Goal: Task Accomplishment & Management: Manage account settings

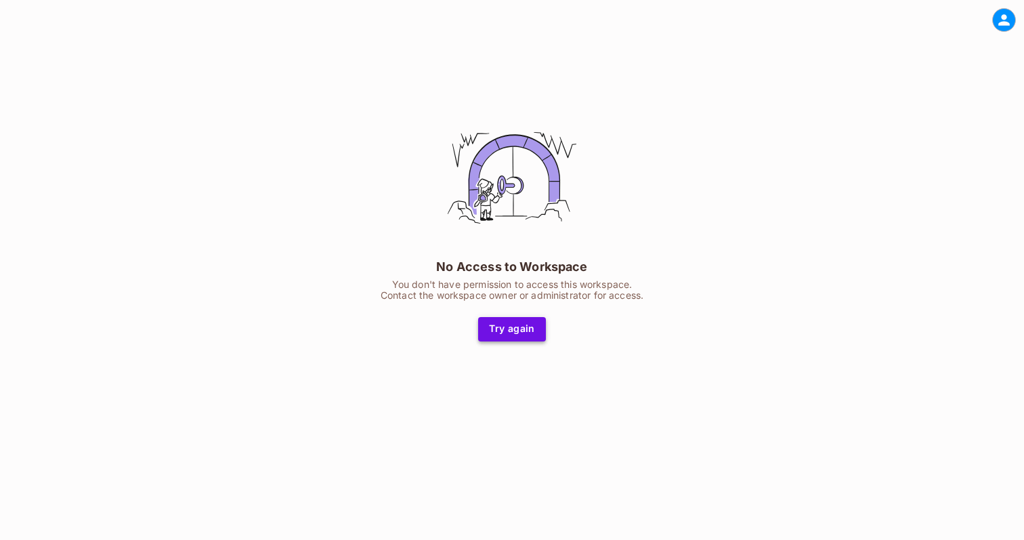
click at [516, 333] on button "Try again" at bounding box center [512, 329] width 68 height 24
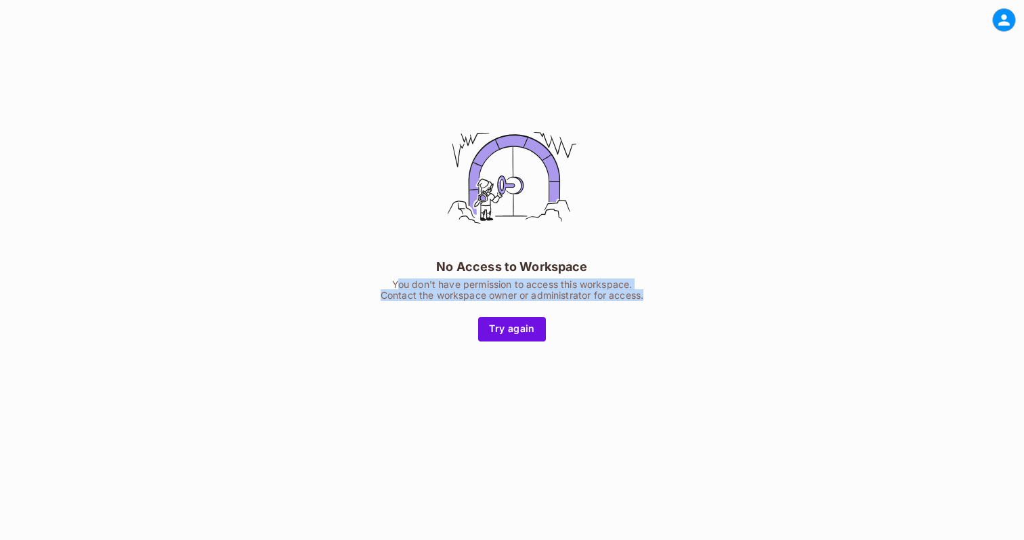
drag, startPoint x: 399, startPoint y: 286, endPoint x: 649, endPoint y: 293, distance: 250.0
click at [649, 293] on div "No Access to Workspace You don't have permission to access this workspace. Cont…" at bounding box center [512, 226] width 339 height 232
drag, startPoint x: 654, startPoint y: 297, endPoint x: 384, endPoint y: 278, distance: 270.9
click at [384, 278] on div "No Access to Workspace You don't have permission to access this workspace. Cont…" at bounding box center [512, 226] width 339 height 232
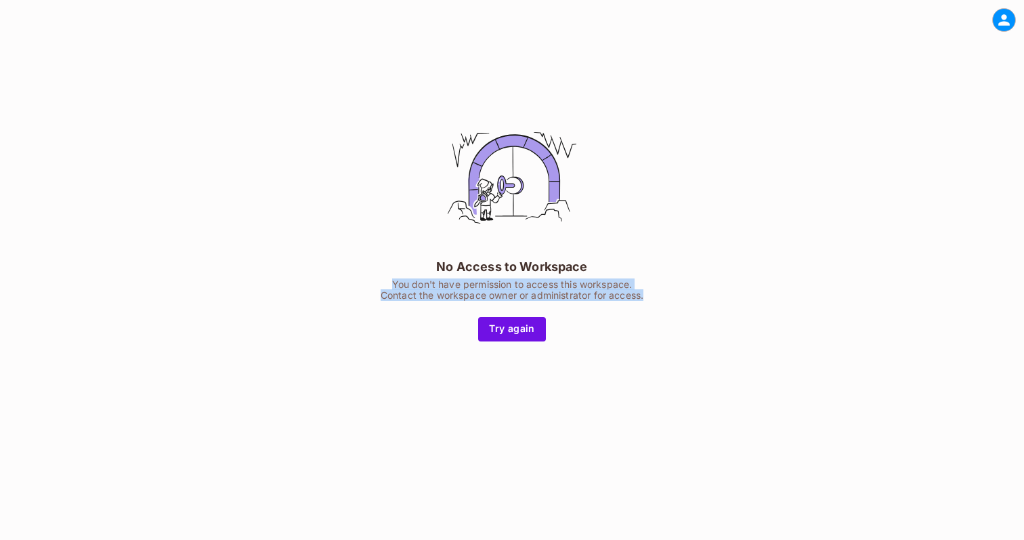
click at [384, 279] on div "You don't have permission to access this workspace. Contact the workspace owner…" at bounding box center [512, 290] width 263 height 22
drag, startPoint x: 431, startPoint y: 268, endPoint x: 623, endPoint y: 366, distance: 215.7
click at [623, 367] on div "No Access to Workspace You don't have permission to access this workspace. Cont…" at bounding box center [512, 225] width 1024 height 370
click at [508, 332] on button "Try again" at bounding box center [512, 329] width 68 height 24
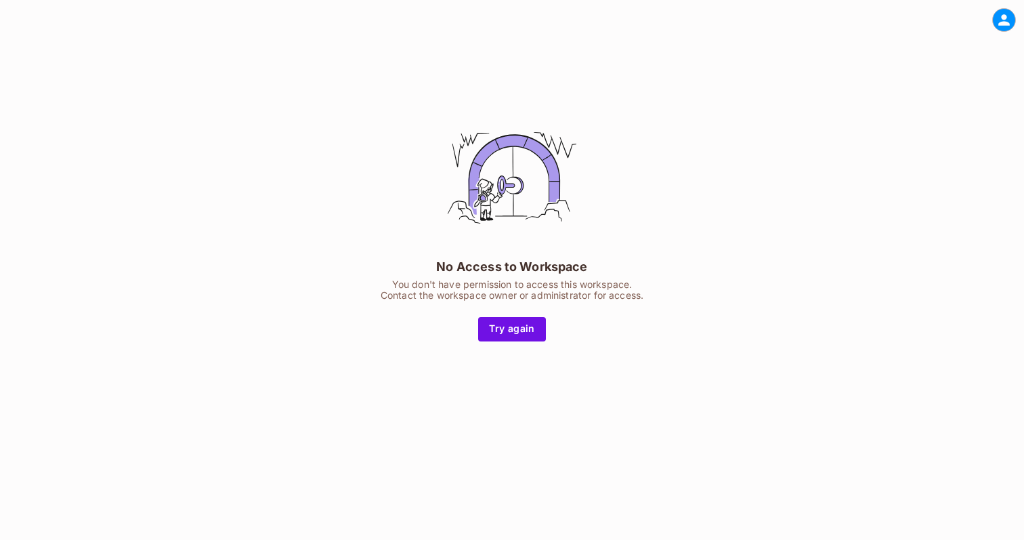
click at [724, 229] on div "No Access to Workspace You don't have permission to access this workspace. Cont…" at bounding box center [512, 225] width 1024 height 370
click at [509, 329] on button "Try again" at bounding box center [512, 329] width 68 height 24
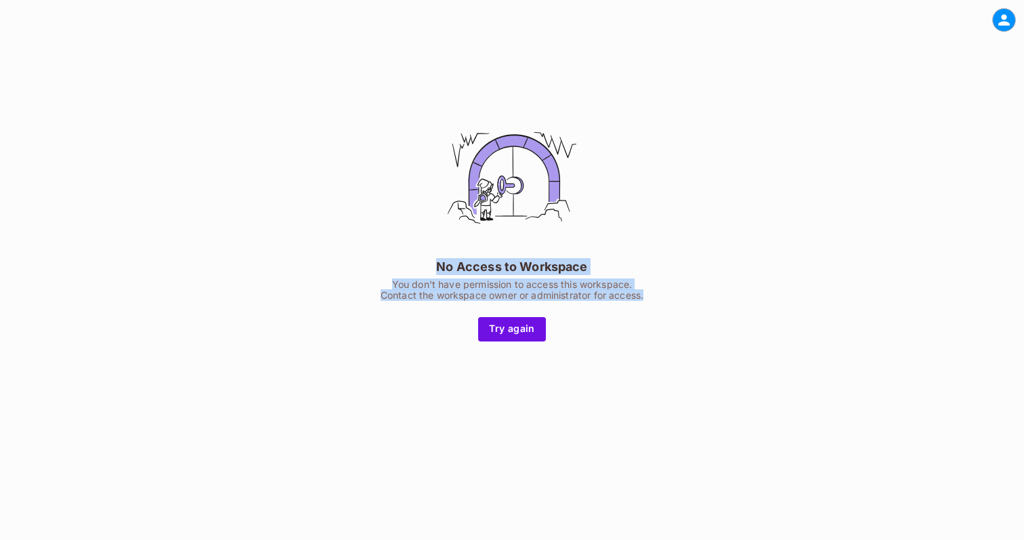
drag, startPoint x: 437, startPoint y: 272, endPoint x: 680, endPoint y: 301, distance: 245.0
click at [680, 301] on div "No Access to Workspace You don't have permission to access this workspace. Cont…" at bounding box center [512, 226] width 339 height 232
